Goal: Transaction & Acquisition: Obtain resource

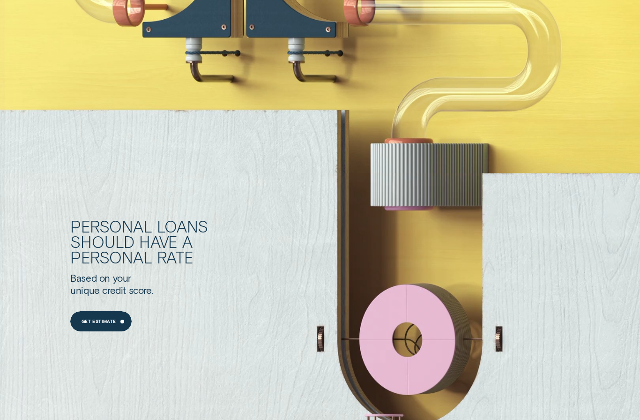
scroll to position [674, 0]
click at [100, 331] on div "Get Estimate" at bounding box center [100, 321] width 61 height 20
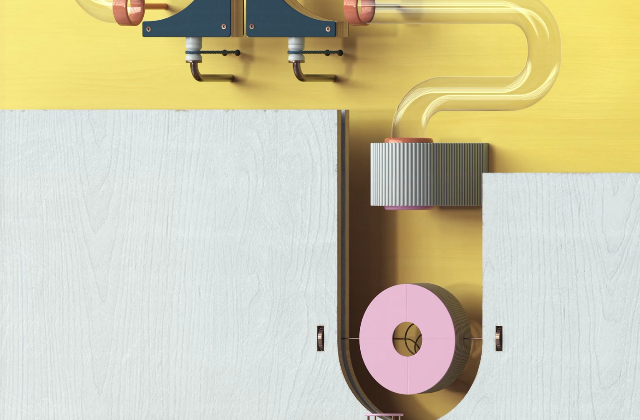
scroll to position [0, 0]
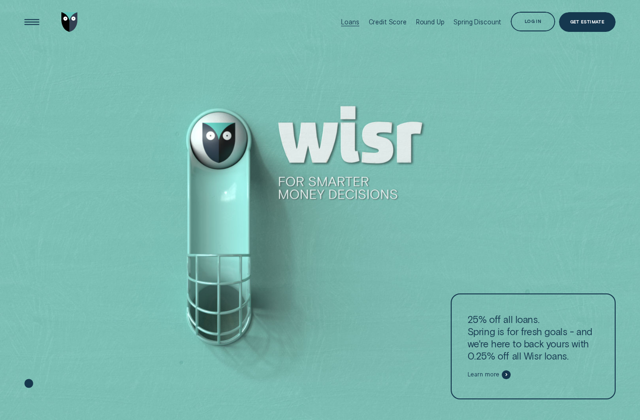
click at [358, 25] on div "Loans" at bounding box center [350, 22] width 18 height 8
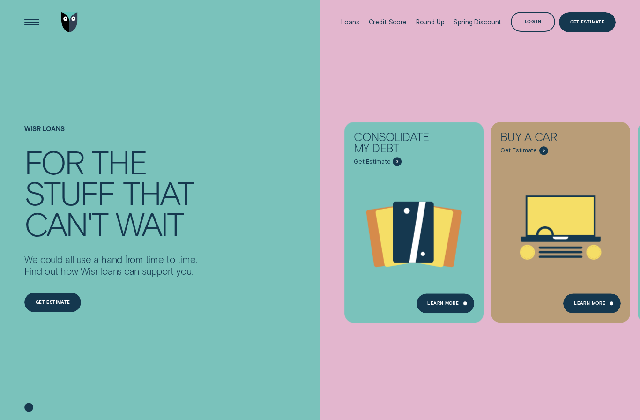
click at [567, 224] on icon "Buy a car - Learn more" at bounding box center [561, 216] width 67 height 38
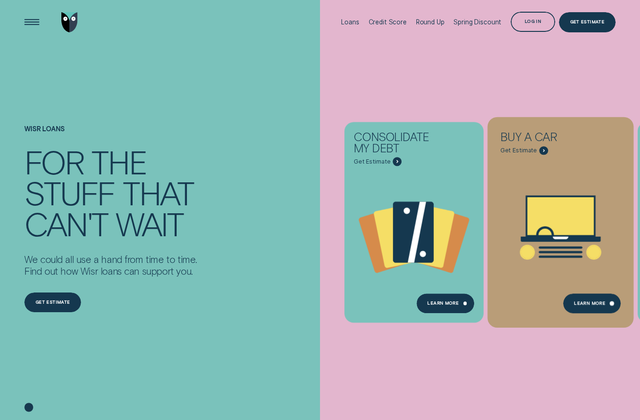
click at [602, 309] on div "Learn More" at bounding box center [592, 303] width 58 height 20
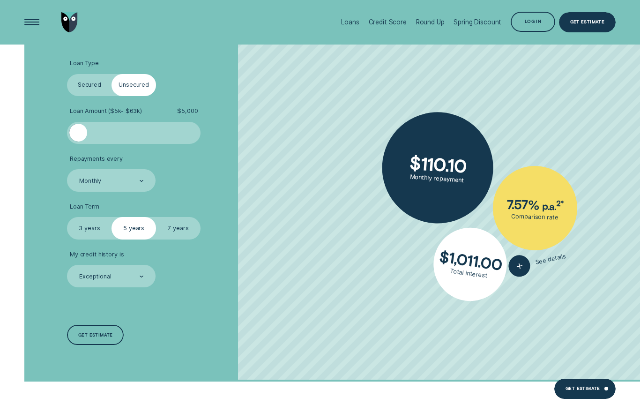
scroll to position [1841, 0]
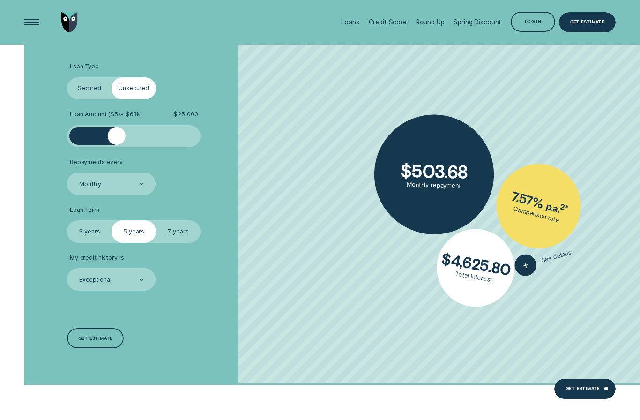
click at [191, 242] on label "7 years" at bounding box center [178, 231] width 45 height 22
click at [156, 220] on input "7 years" at bounding box center [156, 220] width 0 height 0
radio input "true"
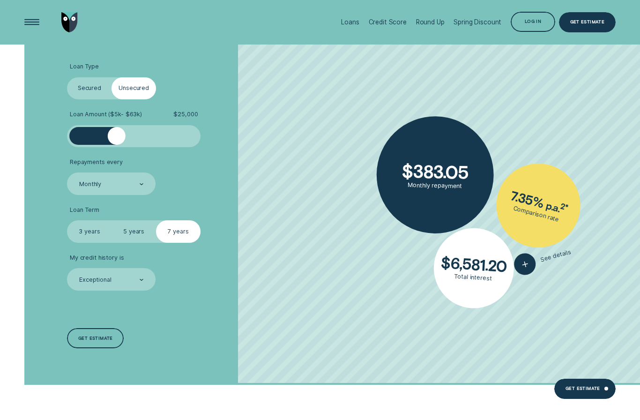
click at [136, 242] on label "5 years" at bounding box center [134, 231] width 45 height 22
click at [112, 220] on input "5 years" at bounding box center [112, 220] width 0 height 0
radio input "true"
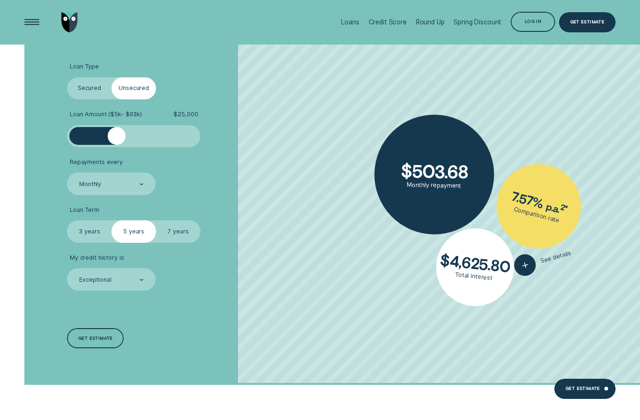
click at [90, 242] on label "3 years" at bounding box center [89, 231] width 45 height 22
click at [67, 220] on input "3 years" at bounding box center [67, 220] width 0 height 0
radio input "true"
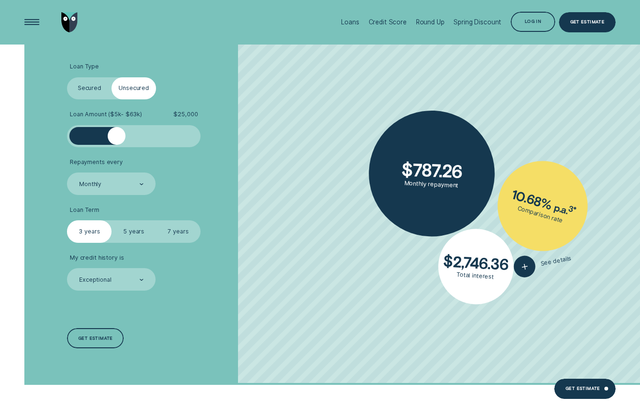
click at [183, 242] on label "7 years" at bounding box center [178, 231] width 45 height 22
click at [156, 220] on input "7 years" at bounding box center [156, 220] width 0 height 0
radio input "true"
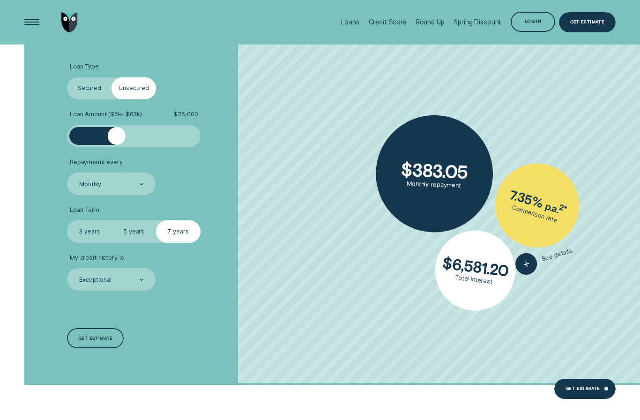
click at [88, 99] on label "Secured" at bounding box center [89, 88] width 45 height 22
click at [67, 77] on input "Secured" at bounding box center [67, 77] width 0 height 0
radio input "true"
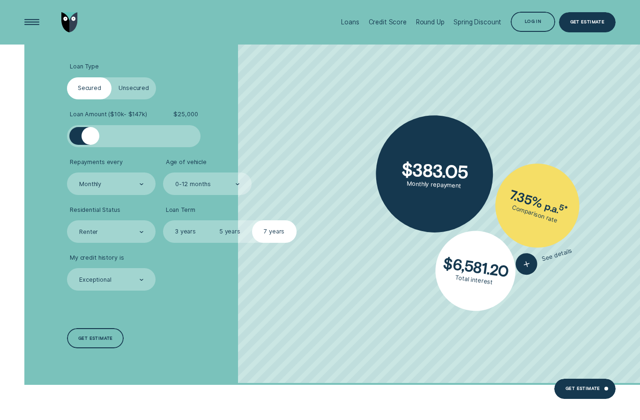
click at [112, 99] on label "Unsecured" at bounding box center [134, 88] width 45 height 22
click at [112, 77] on input "Unsecured" at bounding box center [112, 77] width 0 height 0
radio input "true"
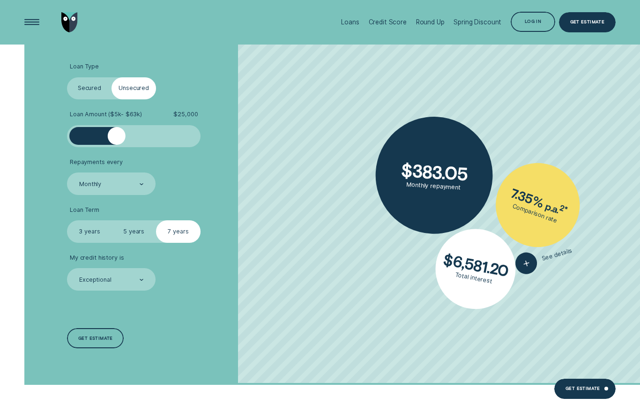
click at [94, 99] on label "Secured" at bounding box center [89, 88] width 45 height 22
click at [67, 77] on input "Secured" at bounding box center [67, 77] width 0 height 0
radio input "true"
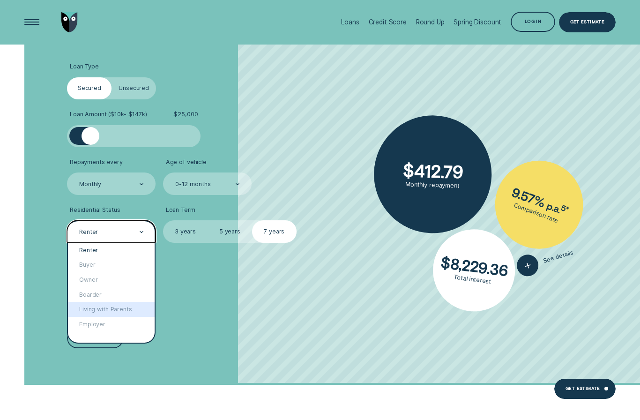
click at [125, 317] on div "Living with Parents" at bounding box center [111, 309] width 87 height 15
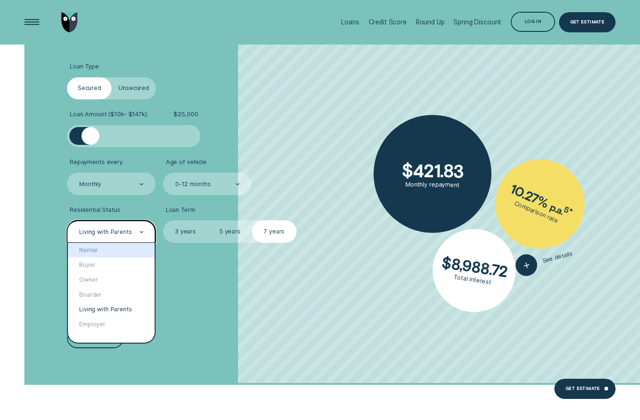
click at [98, 258] on div "Renter" at bounding box center [111, 250] width 87 height 15
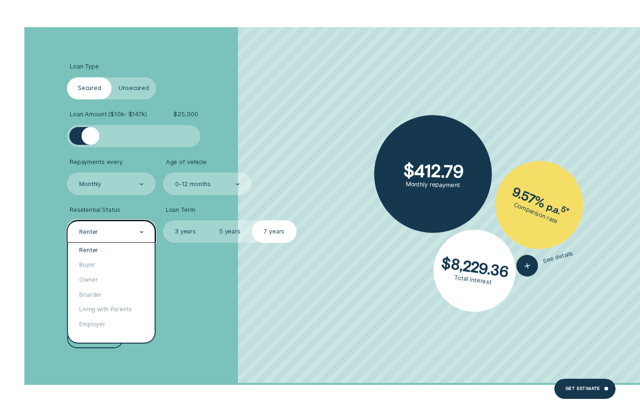
scroll to position [1842, 0]
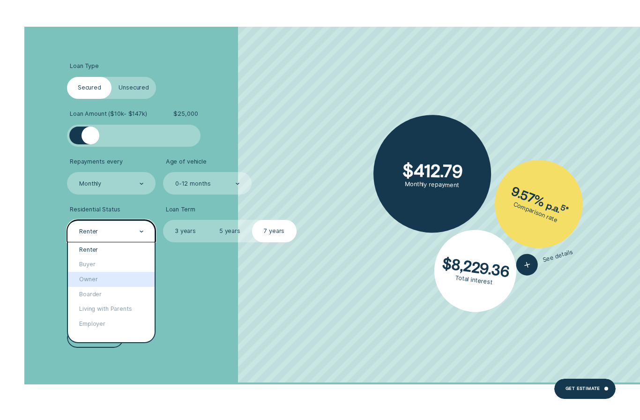
click at [120, 287] on div "Owner" at bounding box center [111, 279] width 87 height 15
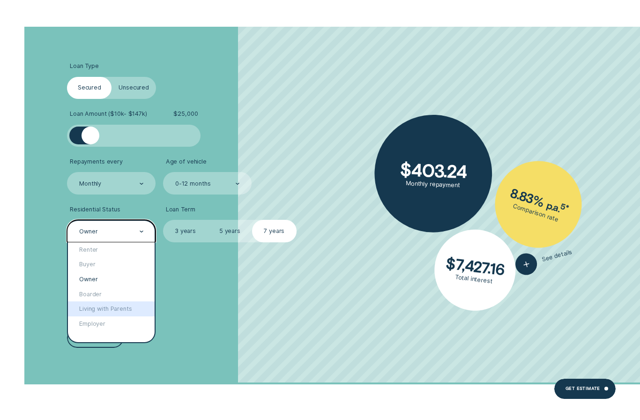
click at [121, 316] on div "Living with Parents" at bounding box center [111, 308] width 87 height 15
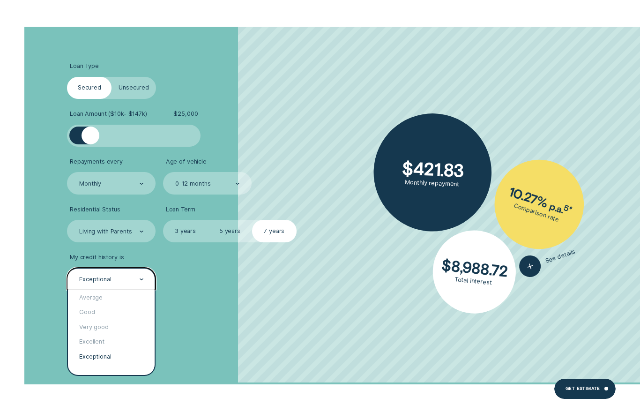
click at [97, 350] on div "Excellent" at bounding box center [111, 342] width 87 height 15
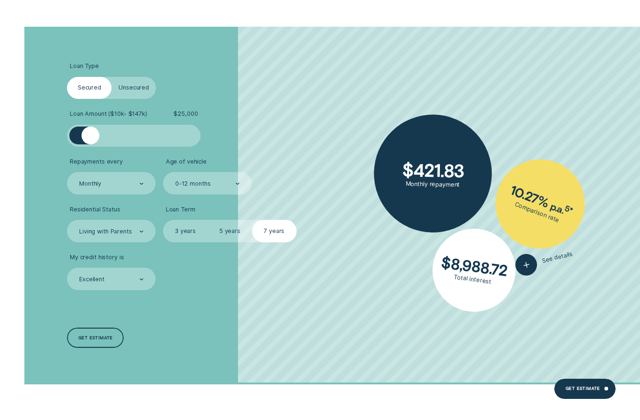
click at [176, 331] on div "Loan Type Select Loan Type Secured Unsecured Loan Amount ( $10k - $147k ) $ 25,…" at bounding box center [171, 206] width 214 height 358
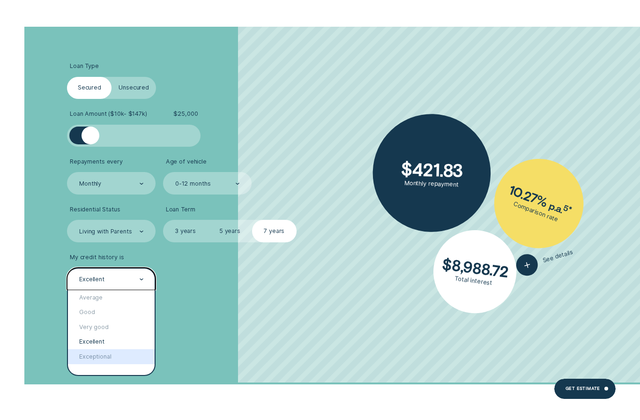
click at [93, 364] on div "Exceptional" at bounding box center [111, 356] width 87 height 15
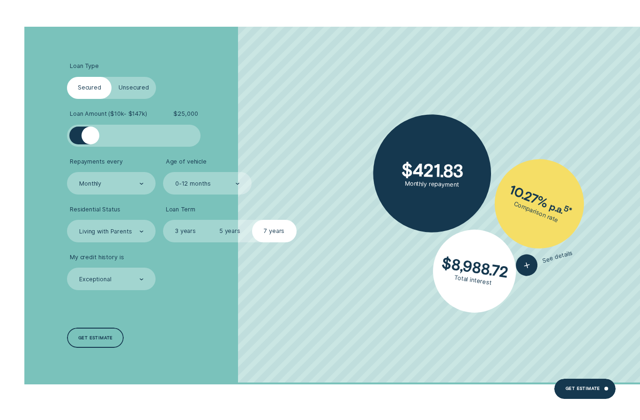
click at [127, 284] on div "Exceptional" at bounding box center [111, 279] width 66 height 8
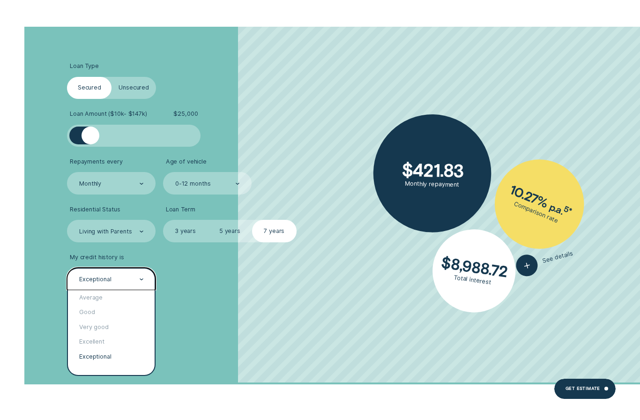
click at [109, 335] on div "Very good" at bounding box center [111, 327] width 87 height 15
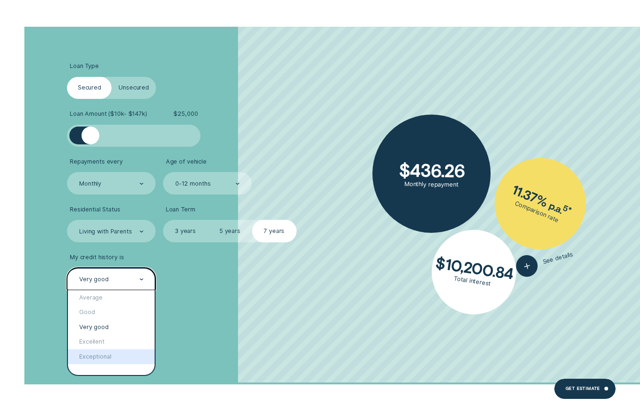
click at [90, 364] on div "Exceptional" at bounding box center [111, 356] width 87 height 15
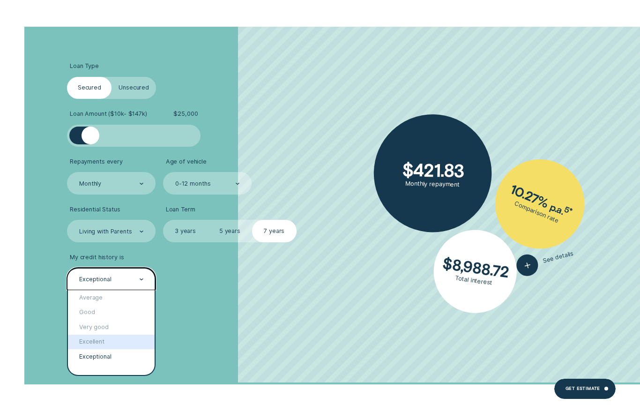
click at [101, 350] on div "Excellent" at bounding box center [111, 342] width 87 height 15
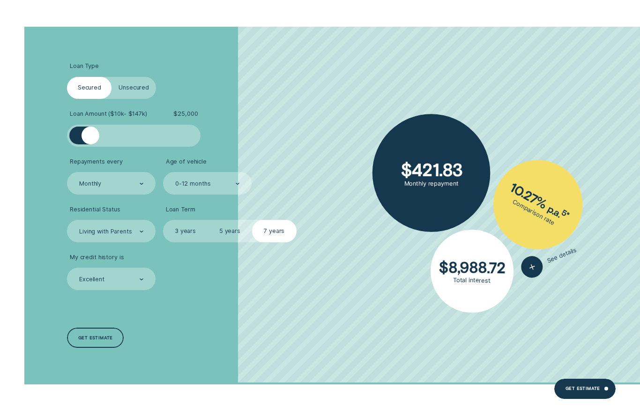
click at [153, 99] on label "Unsecured" at bounding box center [134, 88] width 45 height 22
click at [112, 77] on input "Unsecured" at bounding box center [112, 77] width 0 height 0
radio input "true"
click at [153, 99] on label "Unsecured" at bounding box center [134, 88] width 45 height 22
click at [112, 77] on input "Unsecured" at bounding box center [112, 77] width 0 height 0
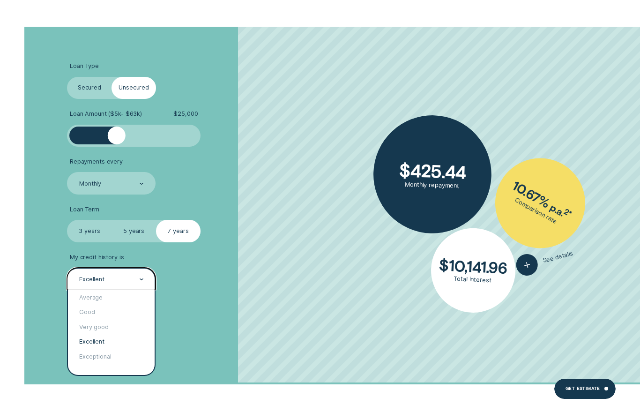
scroll to position [1839, 0]
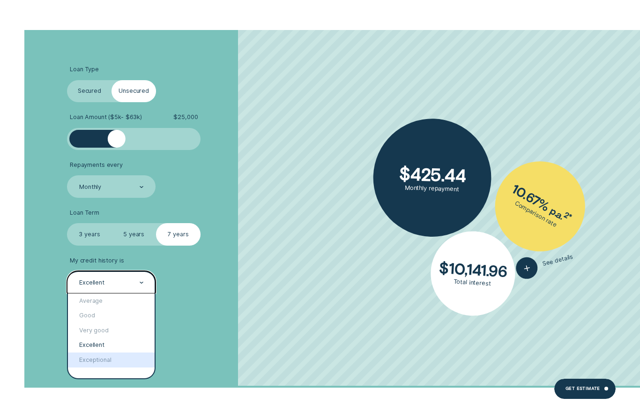
click at [91, 368] on div "Exceptional" at bounding box center [111, 360] width 87 height 15
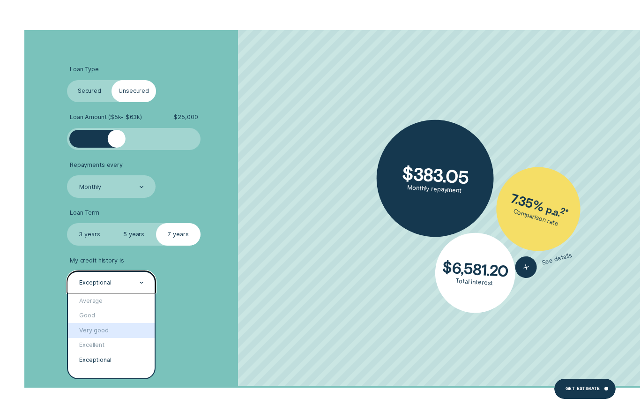
click at [103, 338] on div "Very good" at bounding box center [111, 330] width 87 height 15
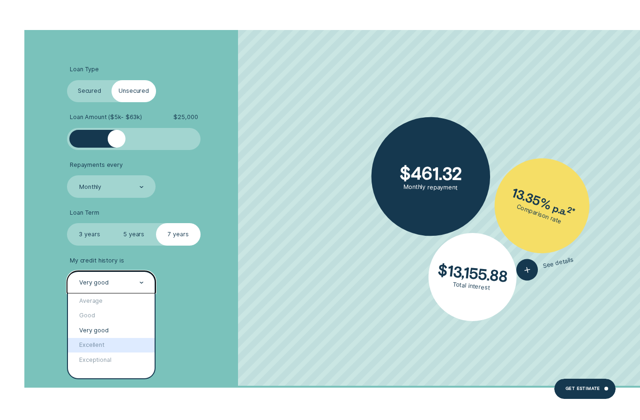
click at [97, 353] on div "Excellent" at bounding box center [111, 345] width 87 height 15
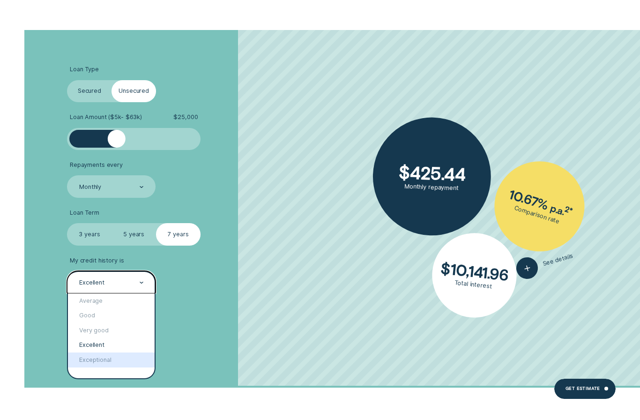
click at [95, 368] on div "Exceptional" at bounding box center [111, 360] width 87 height 15
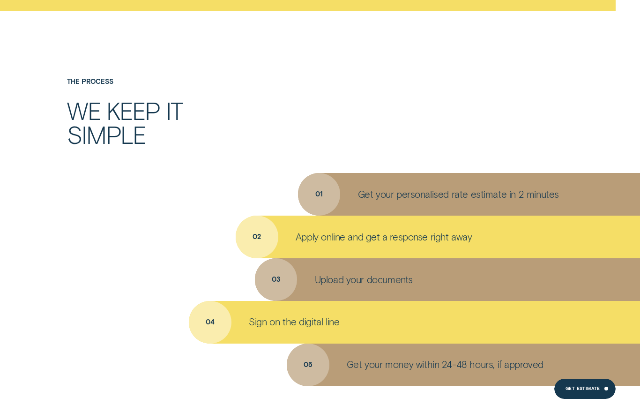
scroll to position [2896, 0]
